Goal: Navigation & Orientation: Find specific page/section

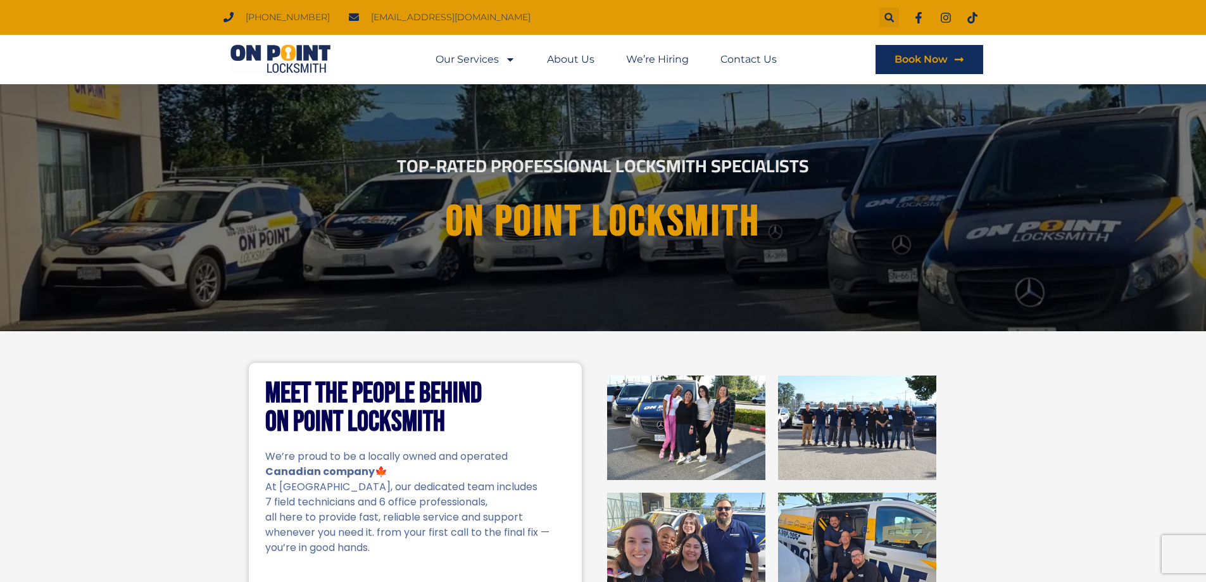
drag, startPoint x: 1108, startPoint y: 373, endPoint x: 1030, endPoint y: 122, distance: 263.0
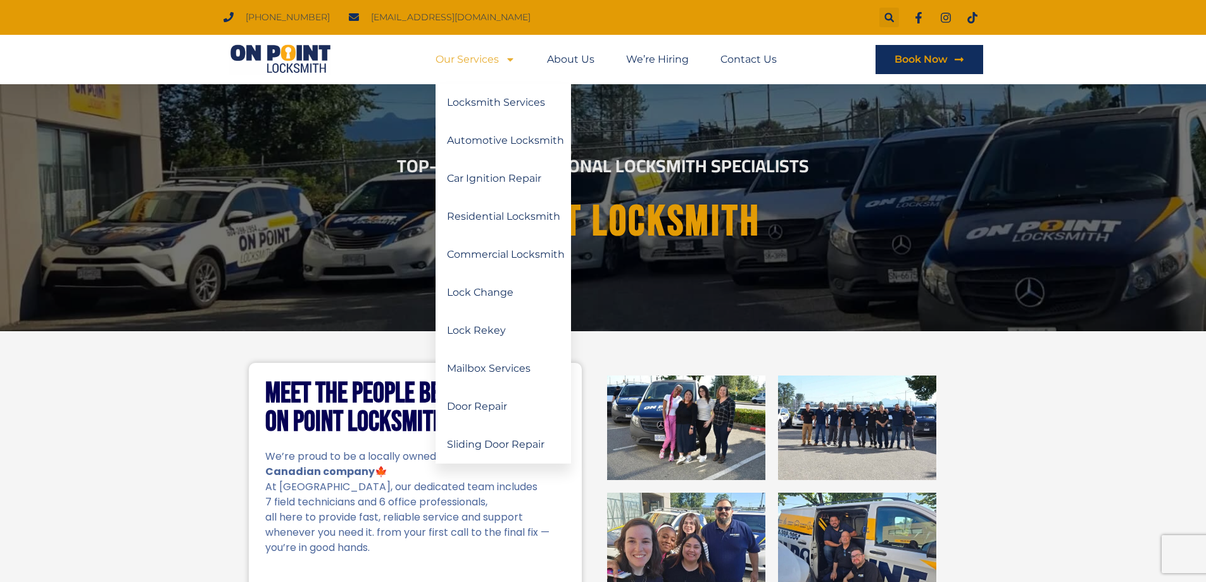
click at [466, 54] on link "Our Services" at bounding box center [476, 59] width 80 height 29
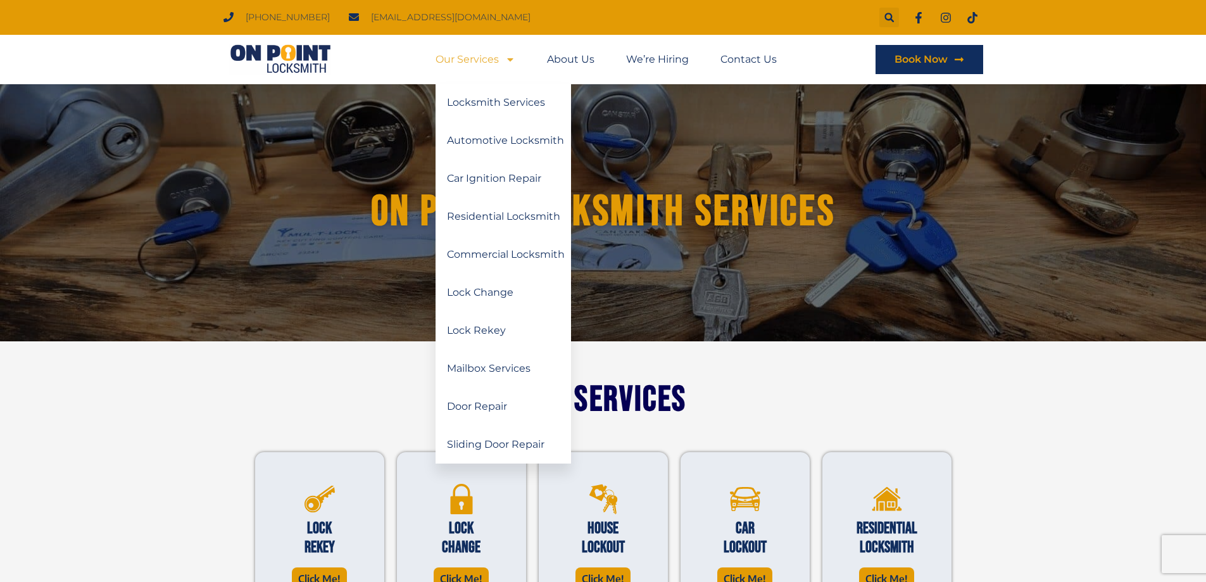
click at [510, 62] on icon "Menu" at bounding box center [510, 59] width 10 height 10
click at [510, 94] on link "Locksmith Services" at bounding box center [504, 103] width 136 height 38
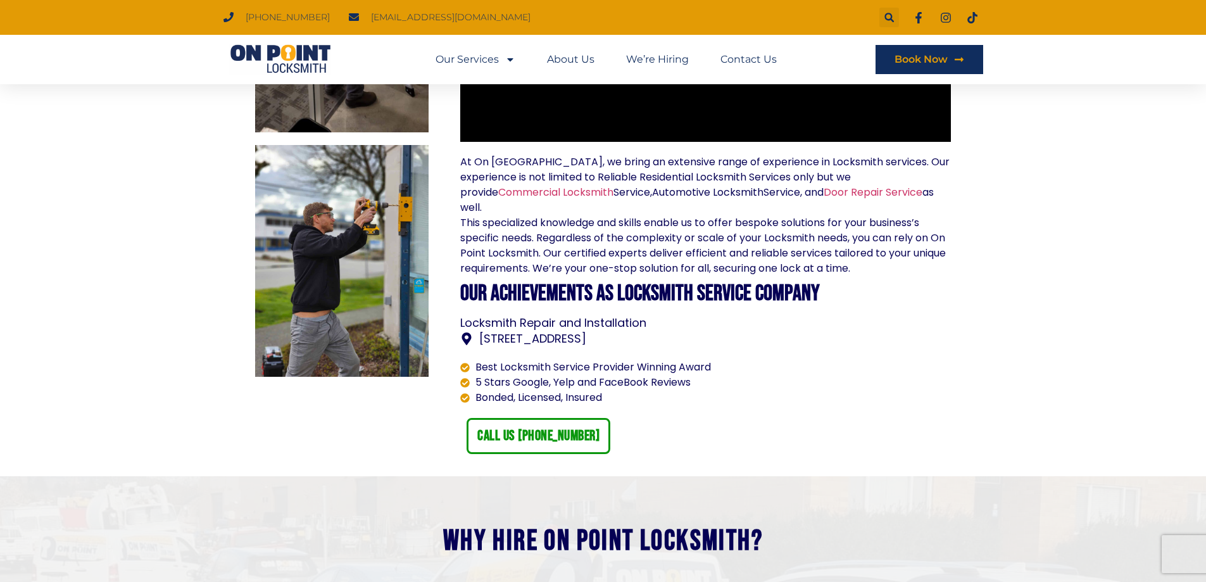
scroll to position [823, 0]
